Goal: Obtain resource: Download file/media

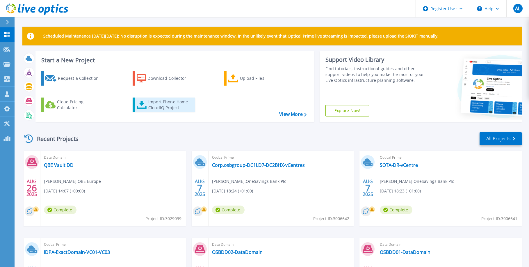
click at [163, 105] on div "Import Phone Home CloudIQ Project" at bounding box center [170, 105] width 45 height 12
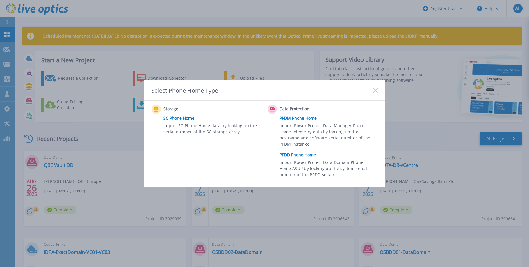
click at [300, 156] on link "PPDD Phone Home" at bounding box center [329, 154] width 101 height 9
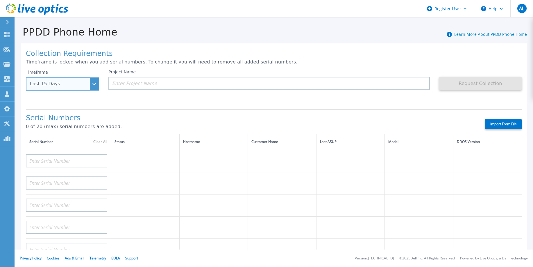
click at [96, 83] on div "Last 15 Days" at bounding box center [62, 83] width 73 height 13
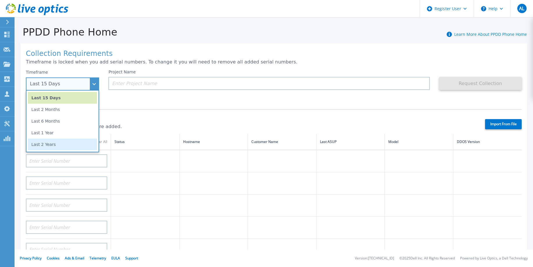
click at [44, 145] on li "Last 2 Years" at bounding box center [62, 144] width 69 height 12
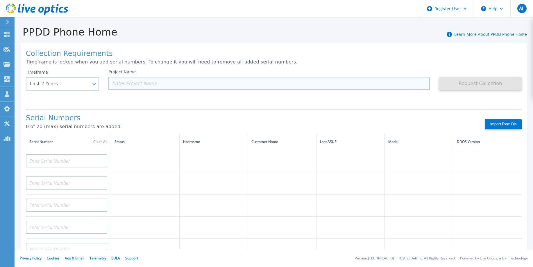
click at [116, 83] on input at bounding box center [268, 83] width 321 height 13
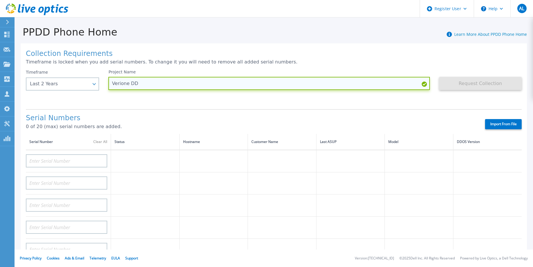
click at [120, 84] on input "Verione DD" at bounding box center [268, 83] width 321 height 13
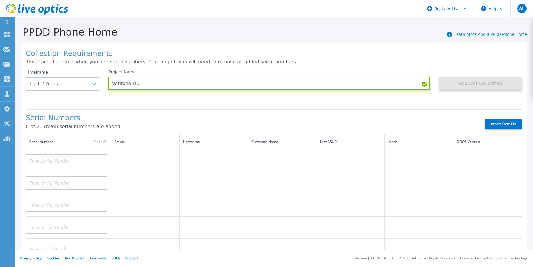
type input "Verifone DD"
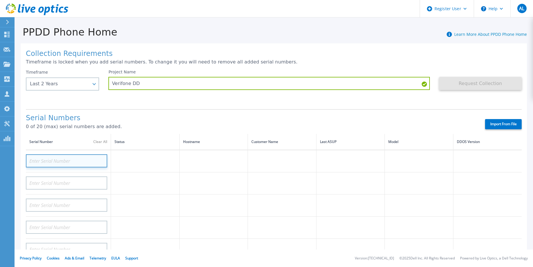
click at [34, 157] on input at bounding box center [66, 160] width 81 height 13
click at [31, 162] on input at bounding box center [66, 160] width 81 height 13
paste input "CKM00182002644"
type input "CKM00182002644"
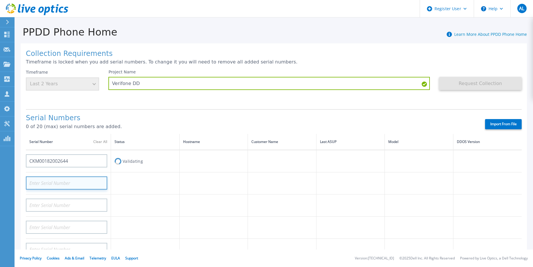
click at [32, 178] on input at bounding box center [66, 182] width 81 height 13
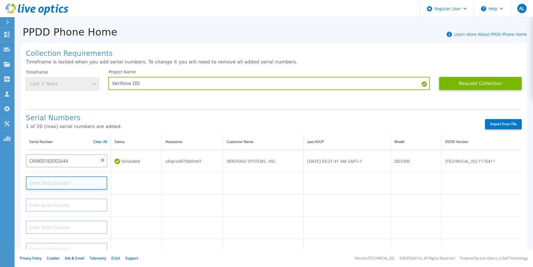
click at [38, 177] on input at bounding box center [66, 182] width 81 height 13
paste input "CKM00200800393"
type input "CKM00200800393"
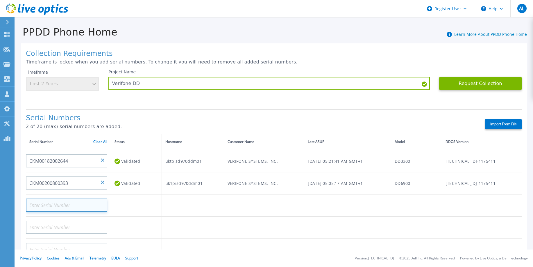
click at [38, 202] on input at bounding box center [66, 204] width 81 height 13
paste input "CKM00200800395"
type input "CKM00200800395"
click at [154, 227] on td at bounding box center [136, 227] width 51 height 22
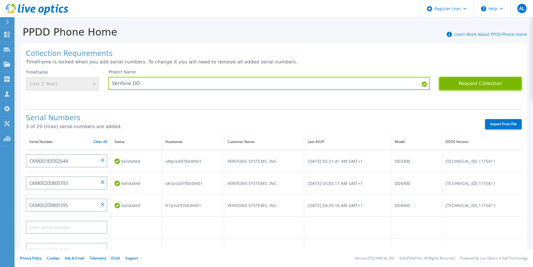
click at [478, 83] on button "Request Collection" at bounding box center [480, 83] width 83 height 13
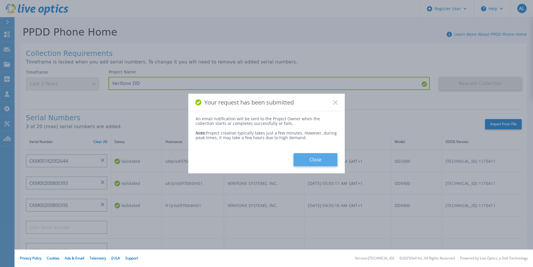
click at [315, 160] on button "Close" at bounding box center [316, 159] width 44 height 13
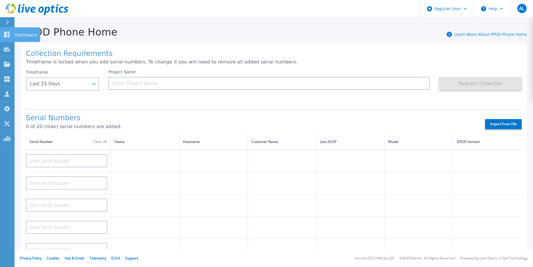
click at [3, 35] on link "Dashboard Dashboard" at bounding box center [7, 34] width 15 height 15
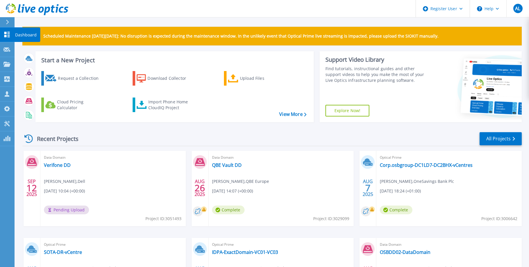
click at [7, 32] on icon at bounding box center [6, 35] width 7 height 6
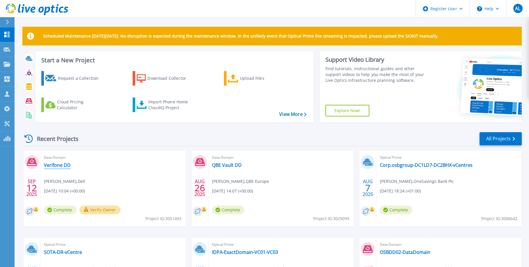
click at [54, 164] on link "Verifone DD" at bounding box center [57, 165] width 27 height 6
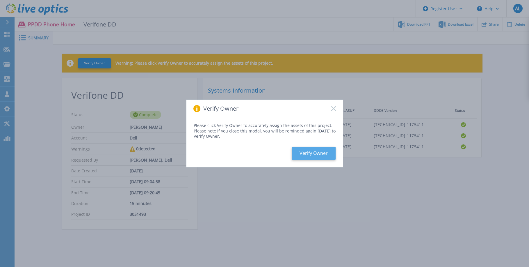
click at [313, 153] on button "Verify Owner" at bounding box center [314, 153] width 44 height 13
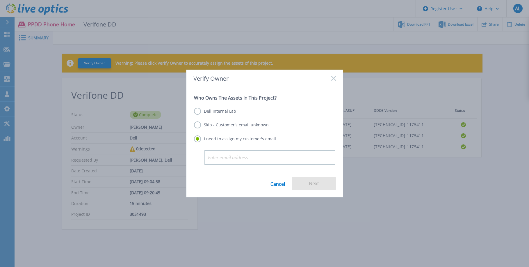
click at [197, 126] on label "Skip - Customer's email unknown" at bounding box center [231, 124] width 75 height 7
click at [0, 0] on input "Skip - Customer's email unknown" at bounding box center [0, 0] width 0 height 0
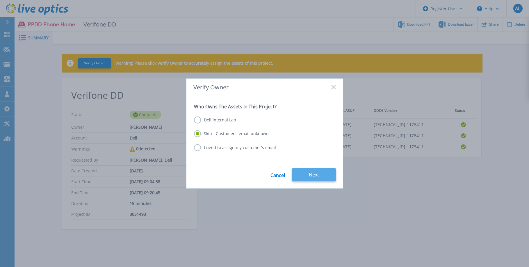
click at [315, 174] on button "Next" at bounding box center [314, 174] width 44 height 13
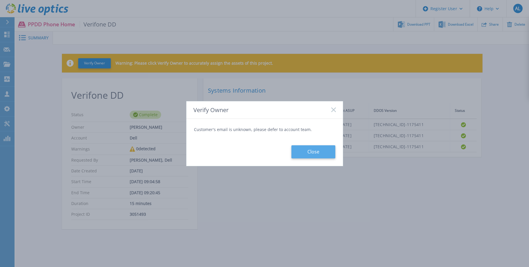
click at [312, 150] on button "Close" at bounding box center [313, 151] width 44 height 13
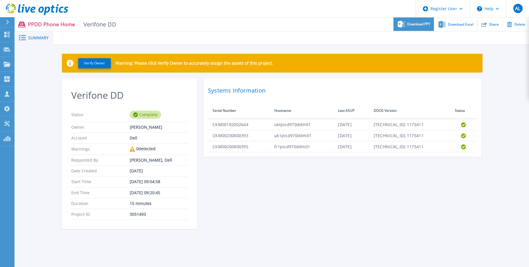
click at [418, 25] on span "Download PPT" at bounding box center [418, 23] width 23 height 3
click at [337, 46] on div "Verify Owner Warning: Please click Verify Owner to accurately assign the assets…" at bounding box center [272, 144] width 514 height 200
click at [459, 23] on span "Download Excel" at bounding box center [461, 23] width 26 height 3
